Goal: Task Accomplishment & Management: Manage account settings

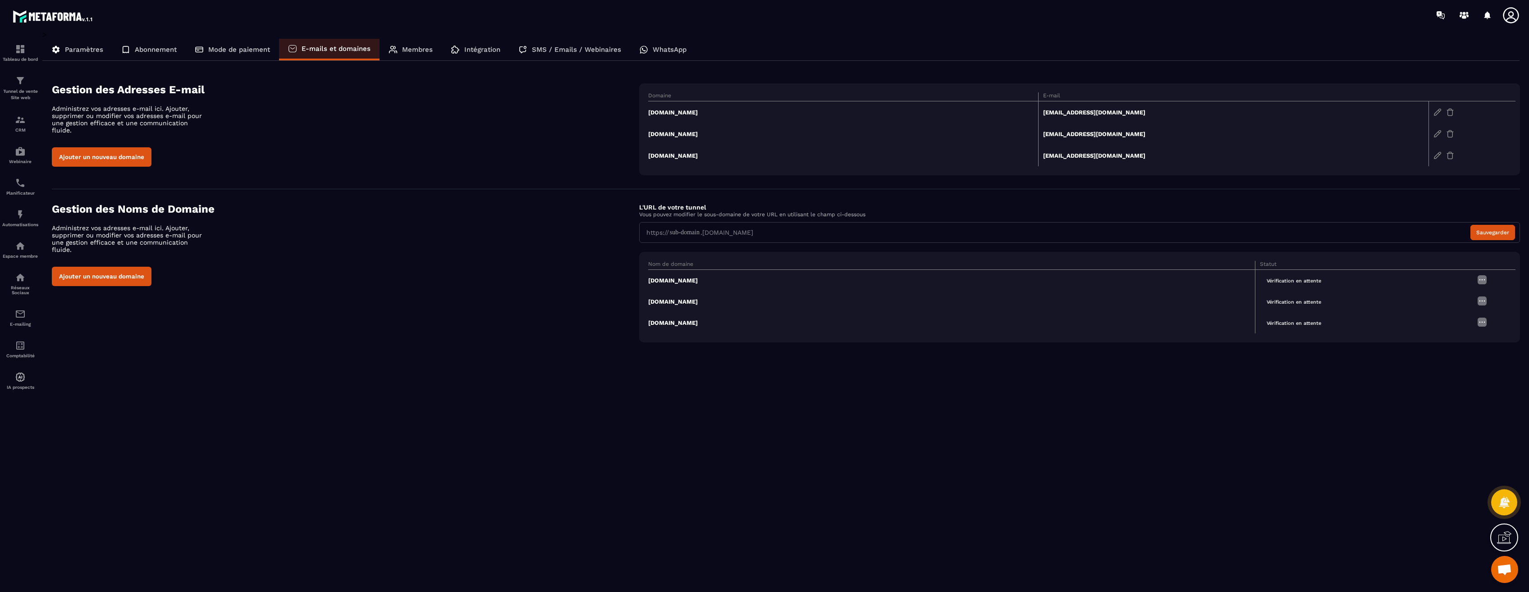
click at [1295, 283] on span "Vérification en attente" at bounding box center [1294, 281] width 68 height 10
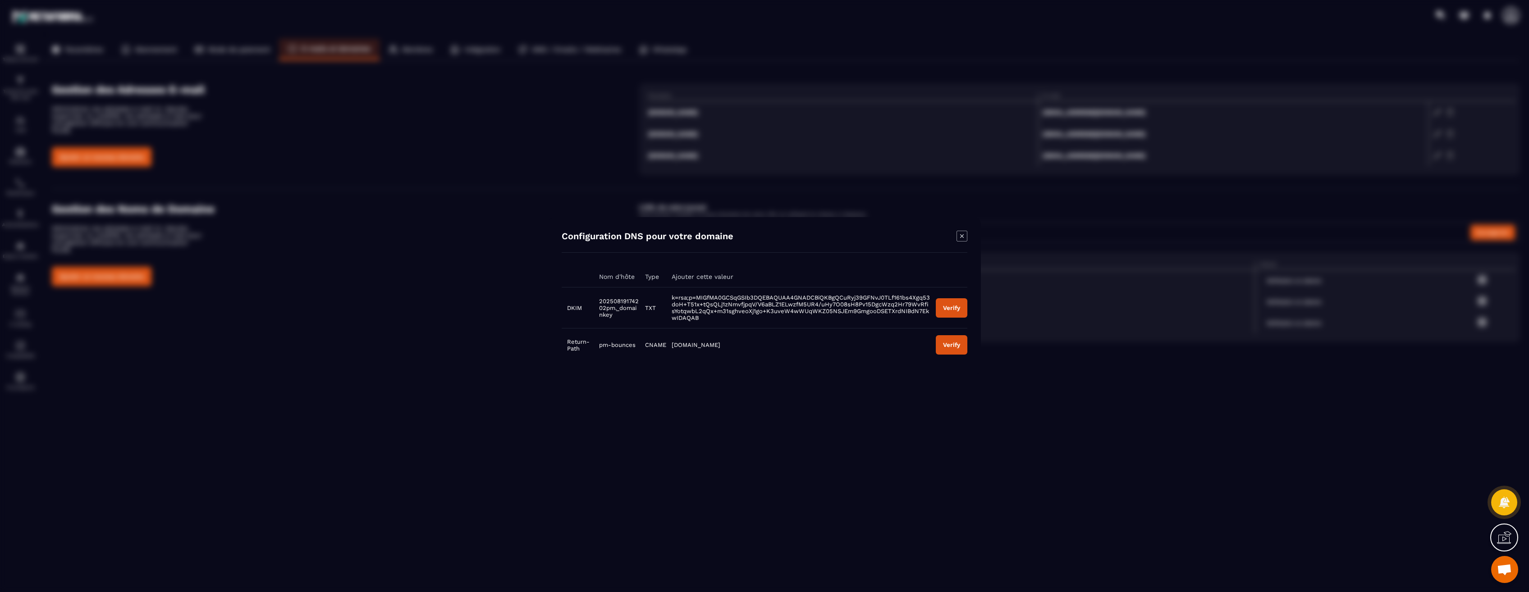
click at [952, 321] on td "Verify" at bounding box center [948, 308] width 37 height 41
click at [951, 316] on button "Verify" at bounding box center [952, 307] width 32 height 19
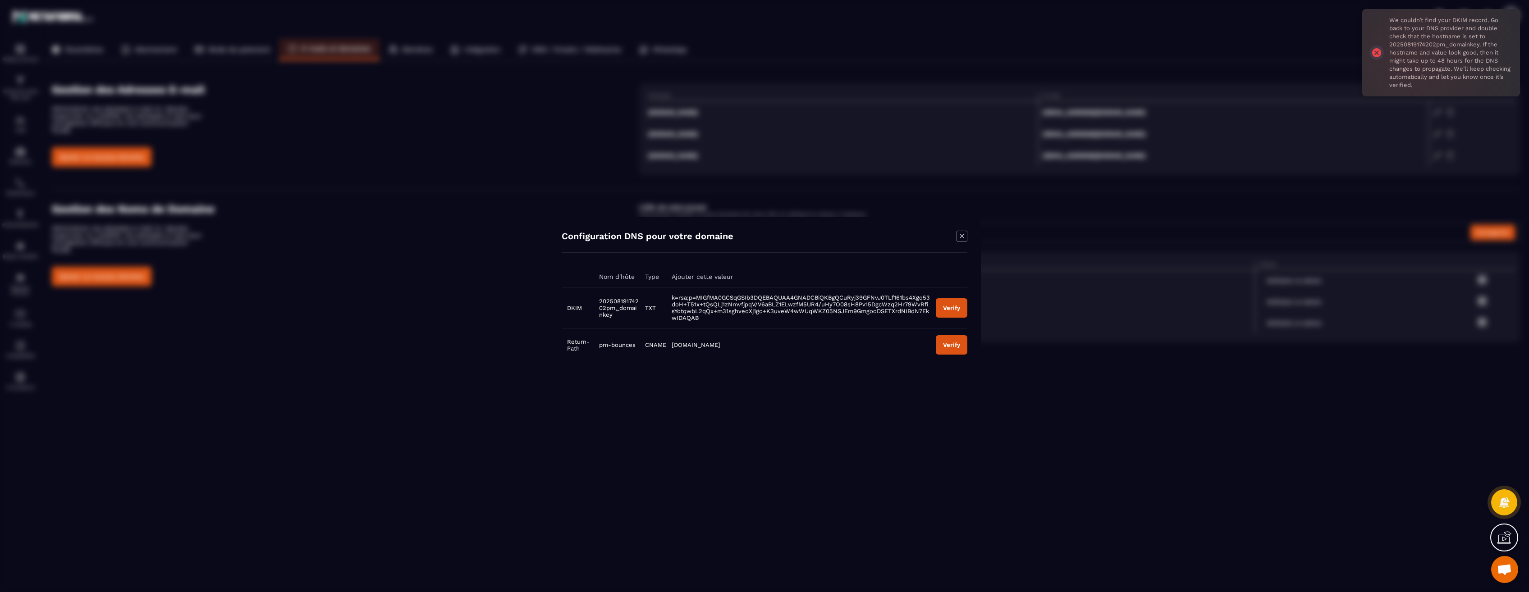
click at [964, 236] on icon "Modal window" at bounding box center [961, 236] width 11 height 11
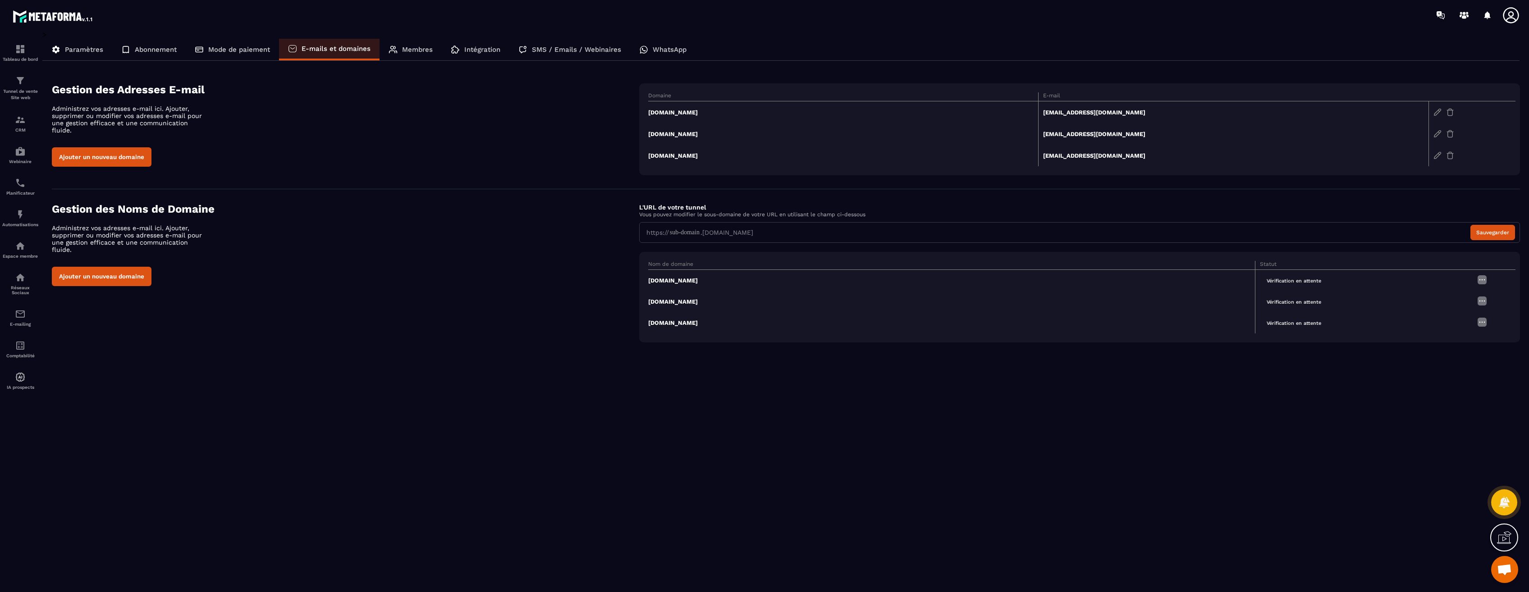
click at [1305, 283] on span "Vérification en attente" at bounding box center [1294, 281] width 68 height 10
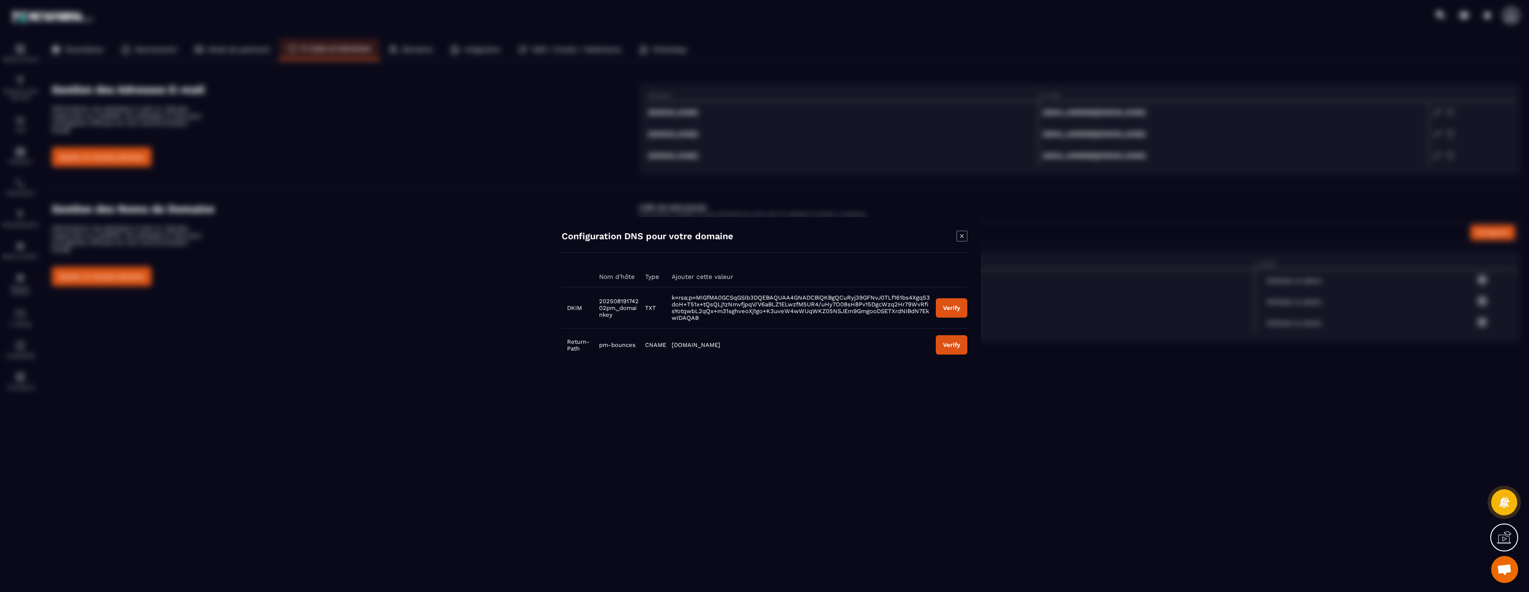
click at [951, 310] on div "Verify" at bounding box center [951, 308] width 17 height 7
click at [960, 236] on icon "Modal window" at bounding box center [961, 236] width 11 height 11
